Goal: Transaction & Acquisition: Book appointment/travel/reservation

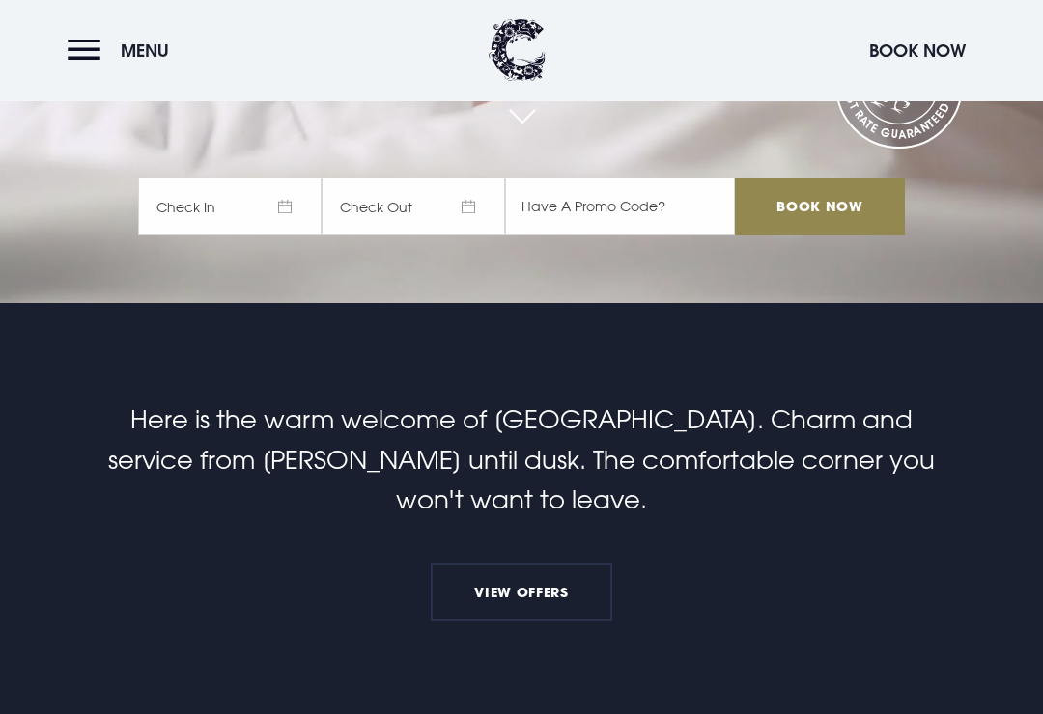
scroll to position [405, 0]
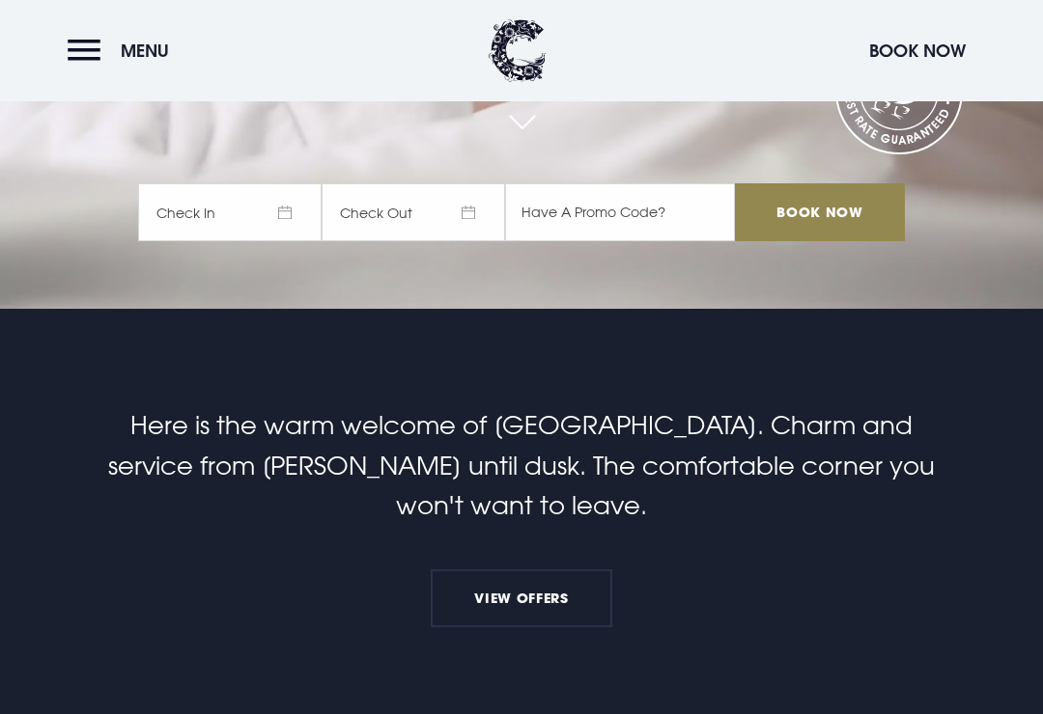
click at [292, 241] on span "Check In" at bounding box center [229, 212] width 183 height 58
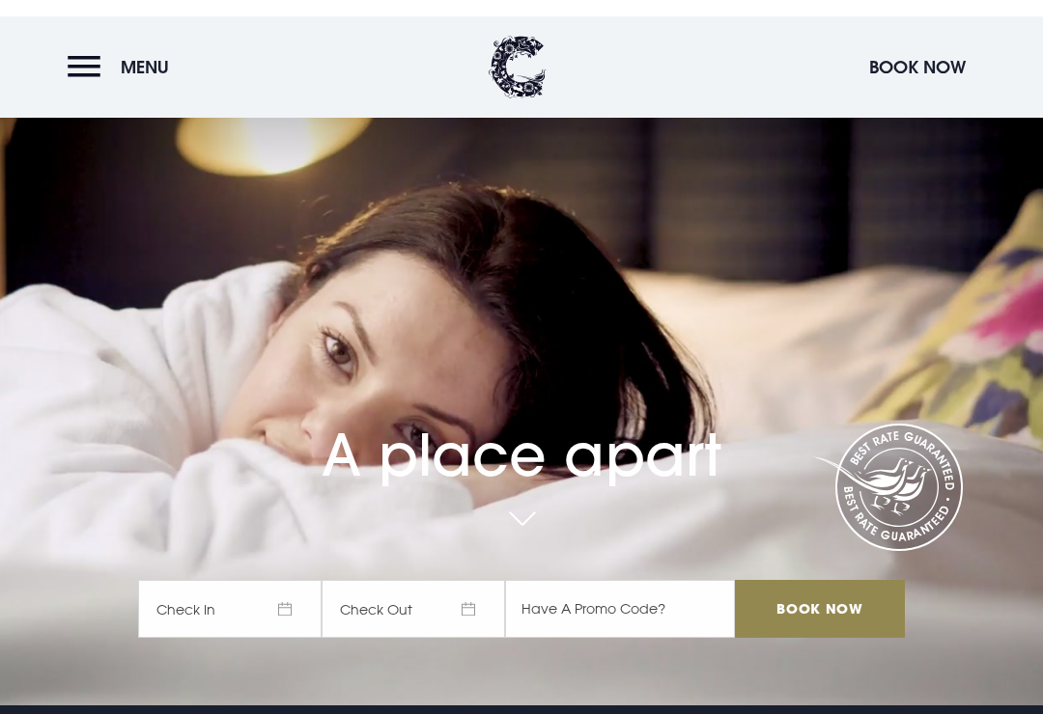
scroll to position [6, 0]
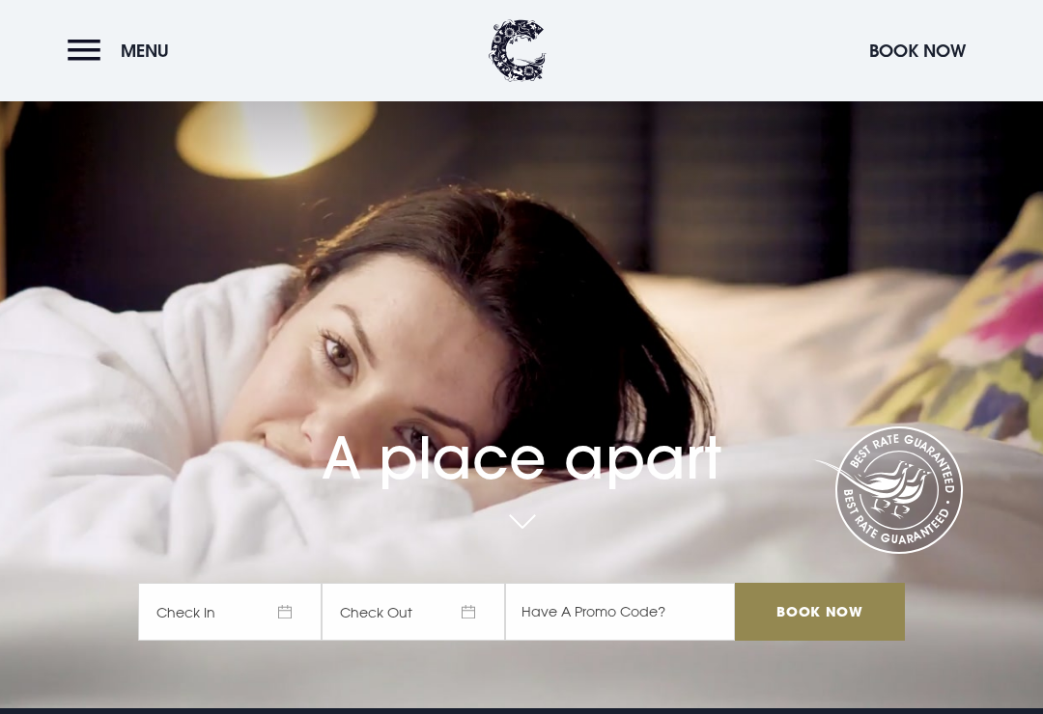
click at [284, 636] on span "Check In" at bounding box center [229, 612] width 183 height 58
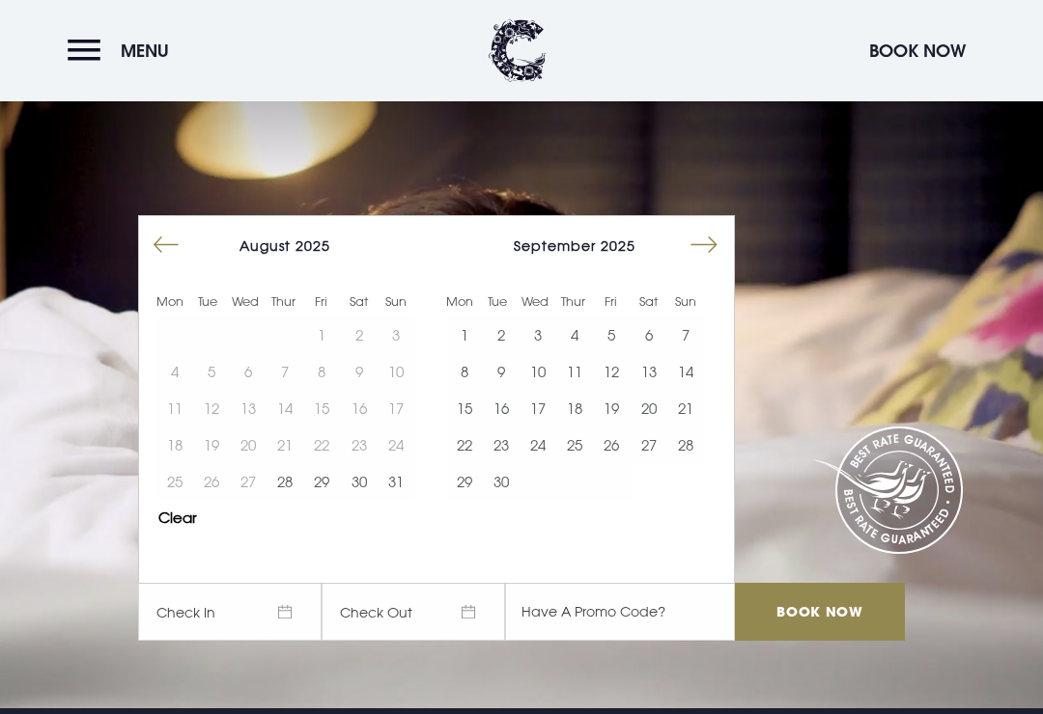
click at [705, 264] on button "Move forward to switch to the next month." at bounding box center [703, 245] width 37 height 37
click at [696, 264] on button "Move forward to switch to the next month." at bounding box center [703, 245] width 37 height 37
click at [708, 264] on button "Move forward to switch to the next month." at bounding box center [703, 245] width 37 height 37
click at [497, 353] on button "2" at bounding box center [501, 335] width 37 height 37
click at [610, 353] on button "5" at bounding box center [611, 335] width 37 height 37
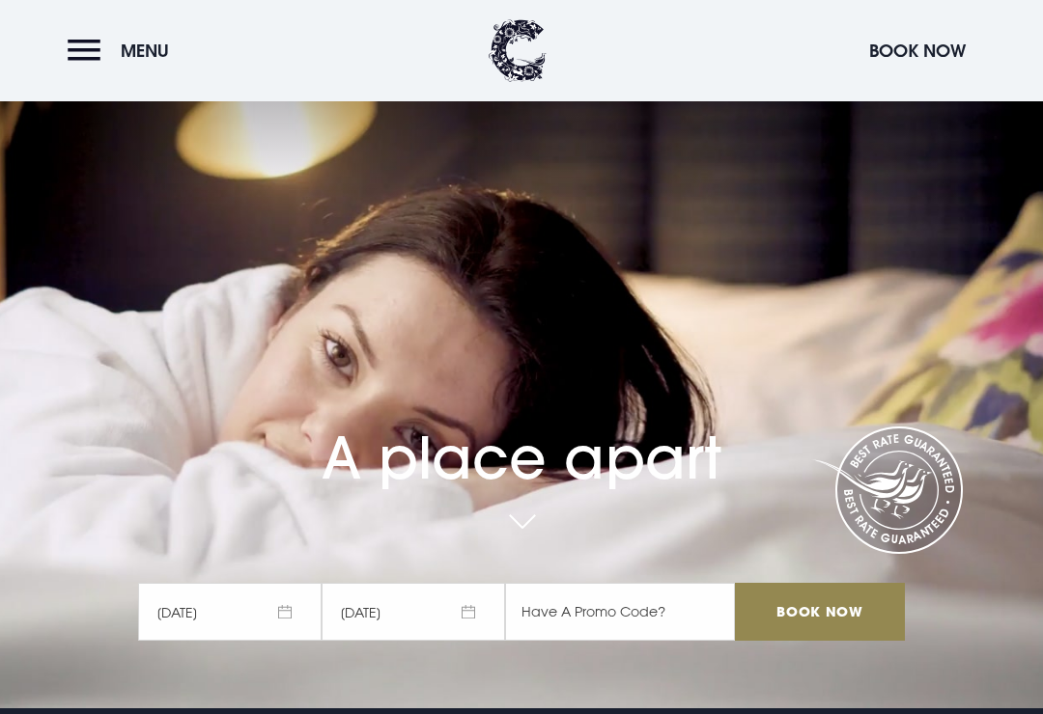
click at [815, 639] on input "Book Now" at bounding box center [820, 612] width 170 height 58
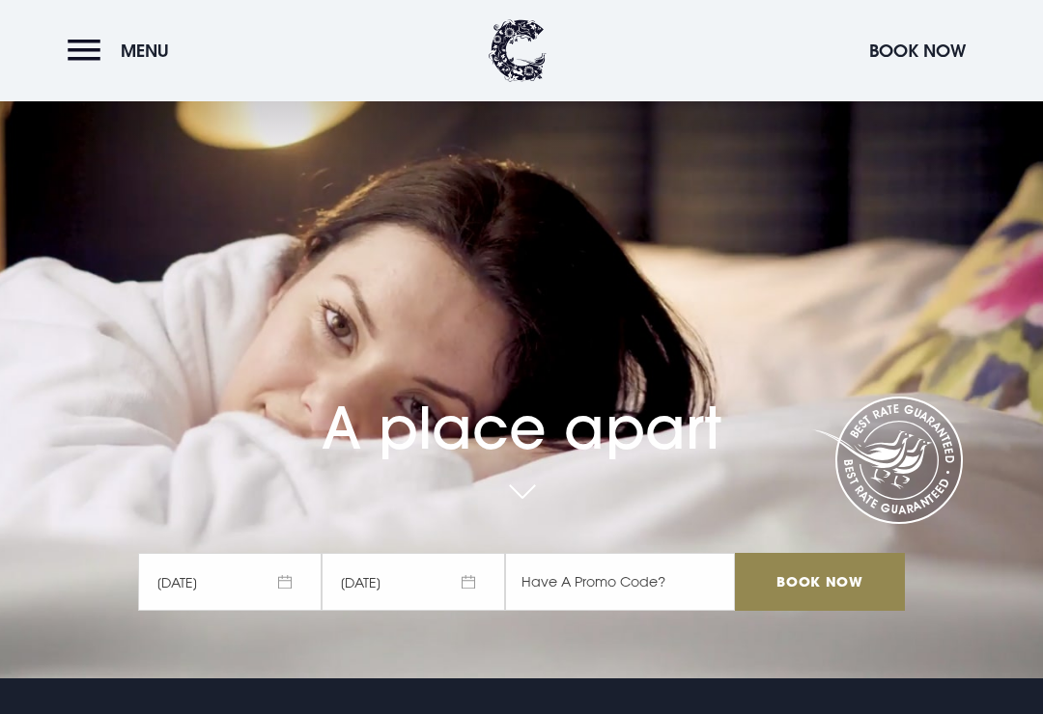
click at [279, 611] on span "[DATE]" at bounding box center [229, 582] width 183 height 58
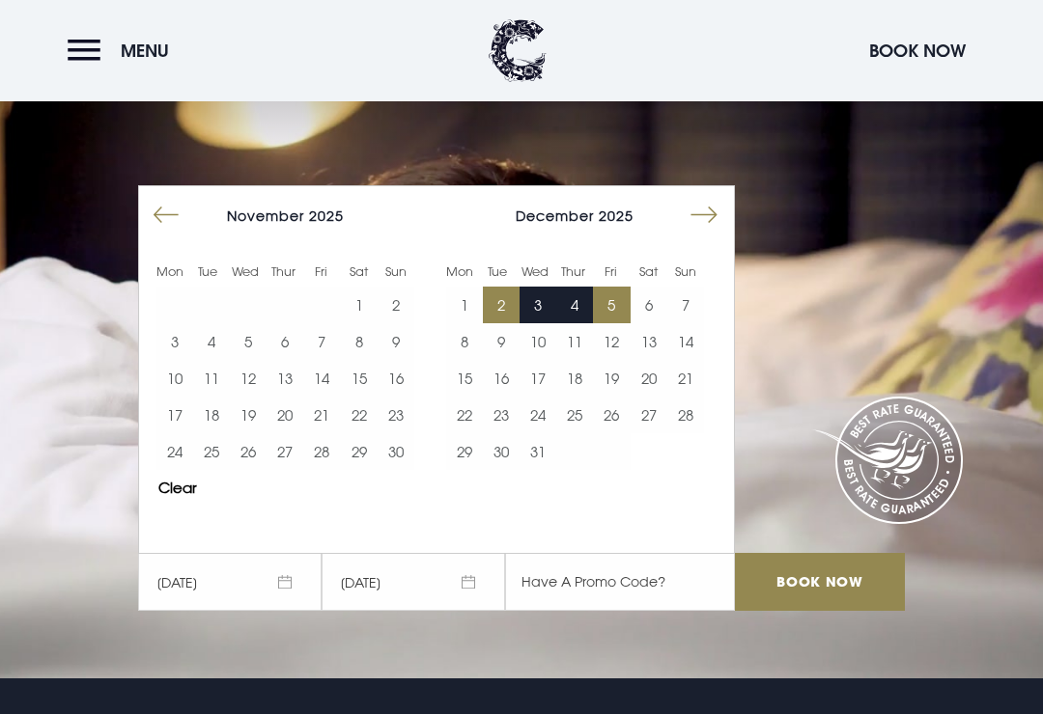
click at [217, 433] on button "18" at bounding box center [211, 415] width 37 height 37
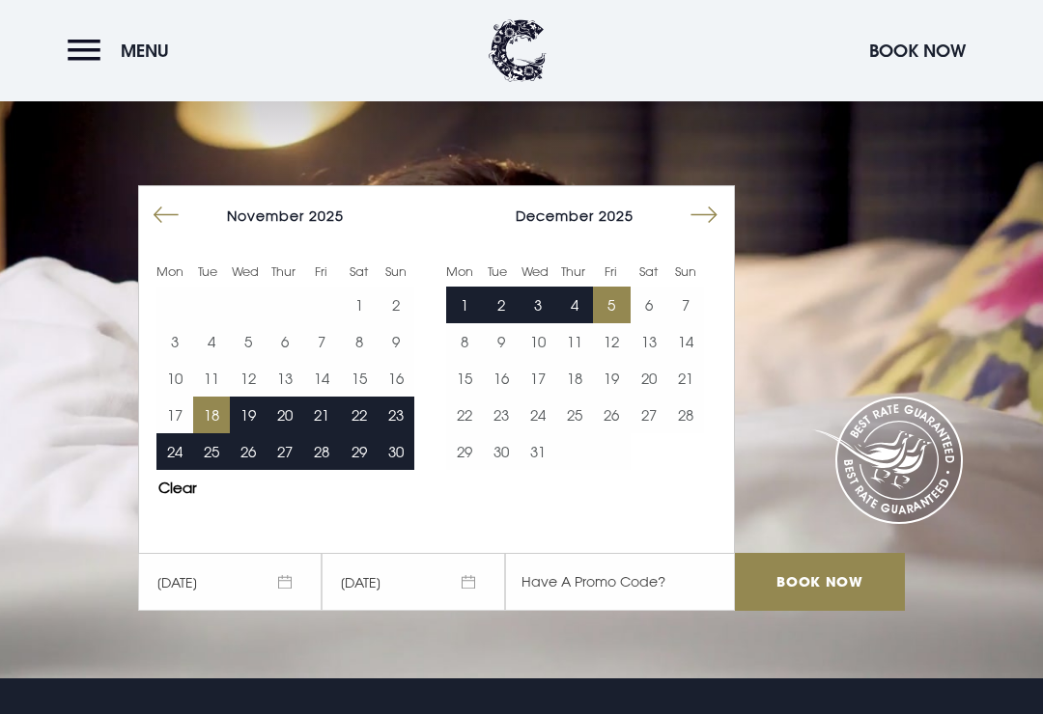
click at [360, 433] on button "22" at bounding box center [359, 415] width 37 height 37
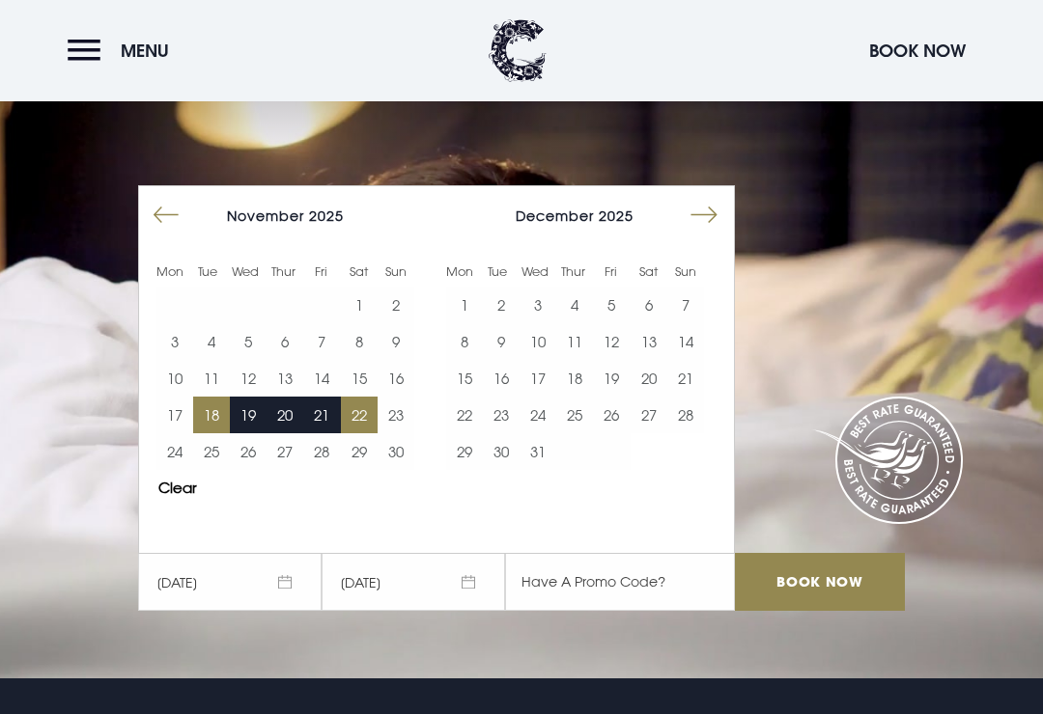
click at [825, 611] on input "Book Now" at bounding box center [820, 582] width 170 height 58
